Goal: Communication & Community: Answer question/provide support

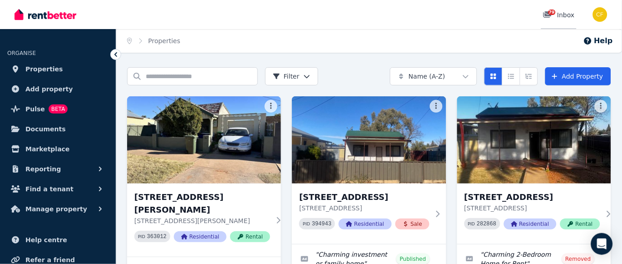
click at [554, 13] on span "79" at bounding box center [552, 12] width 7 height 5
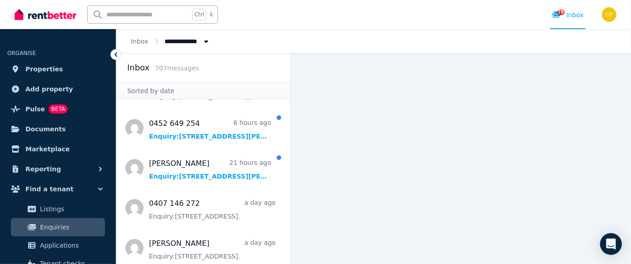
scroll to position [251, 0]
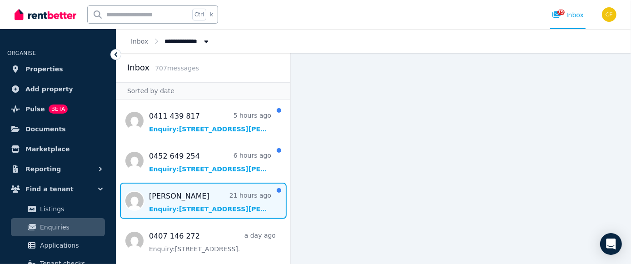
click at [196, 193] on span "Message list" at bounding box center [203, 201] width 174 height 36
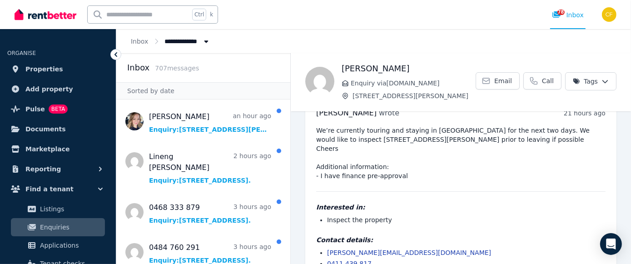
scroll to position [14, 0]
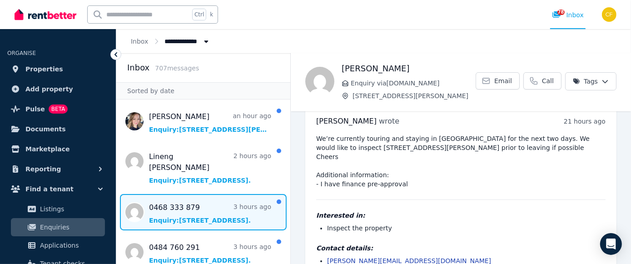
click at [162, 209] on span "Message list" at bounding box center [203, 212] width 174 height 36
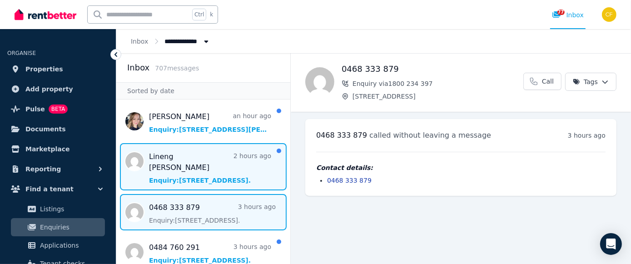
click at [204, 167] on span "Message list" at bounding box center [203, 166] width 174 height 47
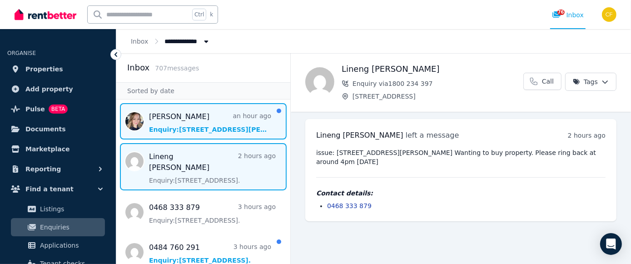
click at [195, 121] on span "Message list" at bounding box center [203, 121] width 174 height 36
